Goal: Task Accomplishment & Management: Manage account settings

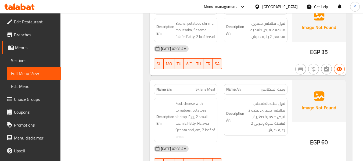
scroll to position [14424, 0]
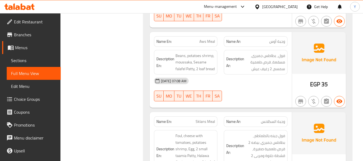
scroll to position [14638, 0]
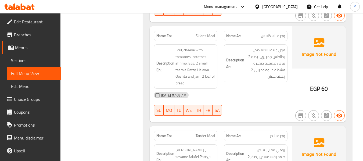
scroll to position [14520, 0]
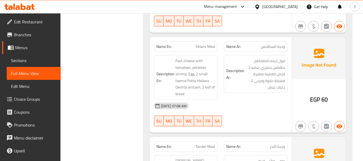
copy div "EGP 55"
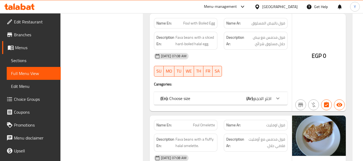
scroll to position [14638, 0]
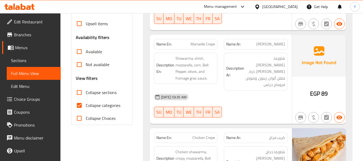
scroll to position [177, 0]
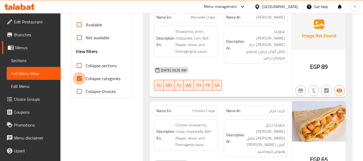
click at [81, 81] on input "Collapse categories" at bounding box center [79, 78] width 13 height 13
checkbox input "false"
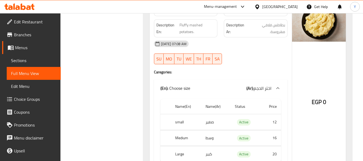
scroll to position [23887, 0]
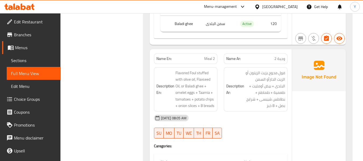
scroll to position [23286, 0]
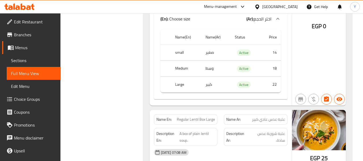
scroll to position [22835, 0]
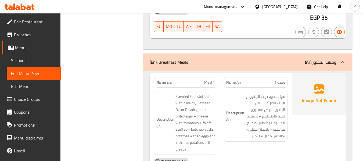
scroll to position [23050, 0]
